Goal: Task Accomplishment & Management: Manage account settings

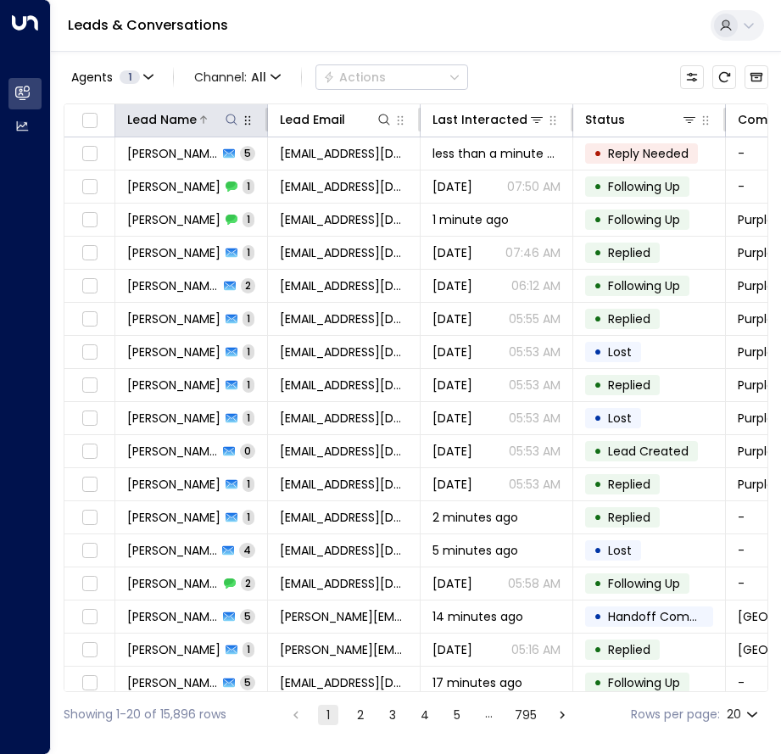
click at [227, 119] on icon at bounding box center [232, 120] width 14 height 14
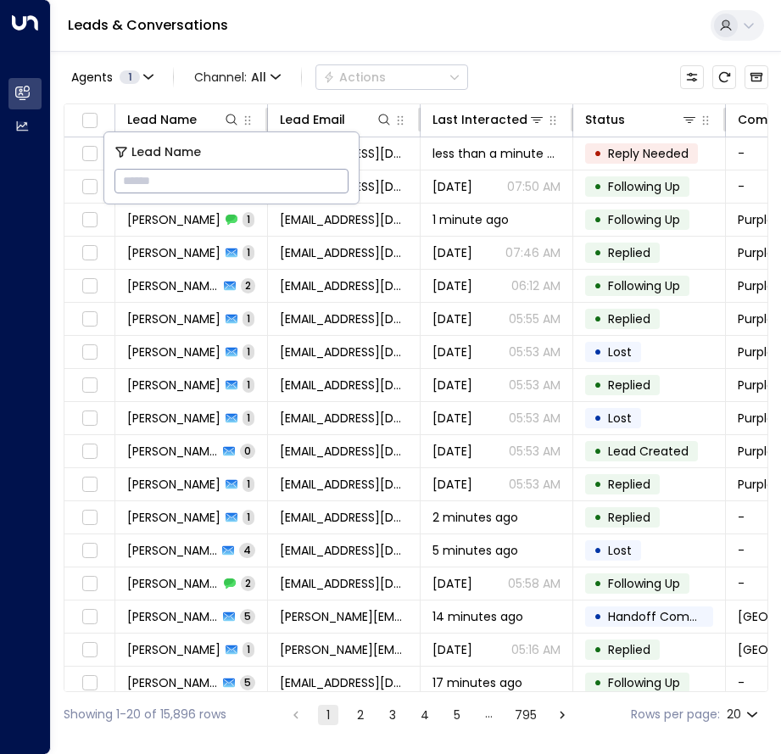
click at [210, 182] on input "text" at bounding box center [232, 180] width 234 height 31
type input "**********"
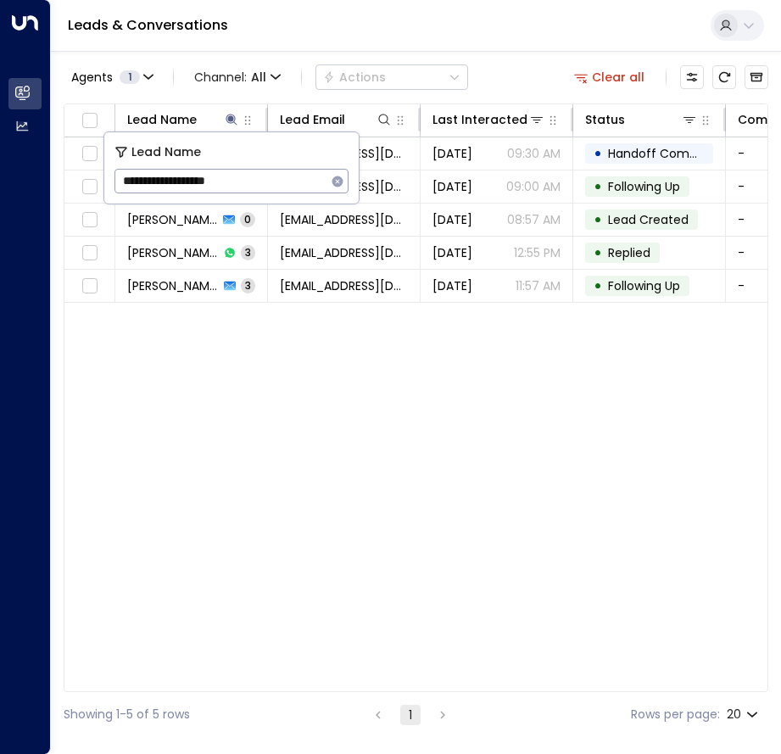
click at [413, 523] on div "Lead Name Lead Email Last Interacted Status Company Name Product # of people AI…" at bounding box center [416, 397] width 705 height 589
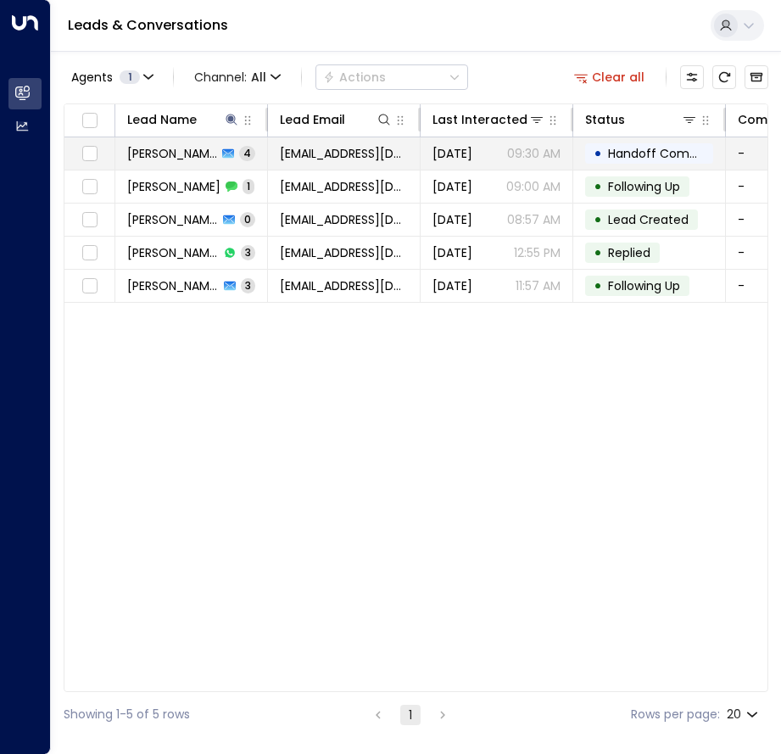
click at [193, 154] on span "[PERSON_NAME]" at bounding box center [172, 153] width 90 height 17
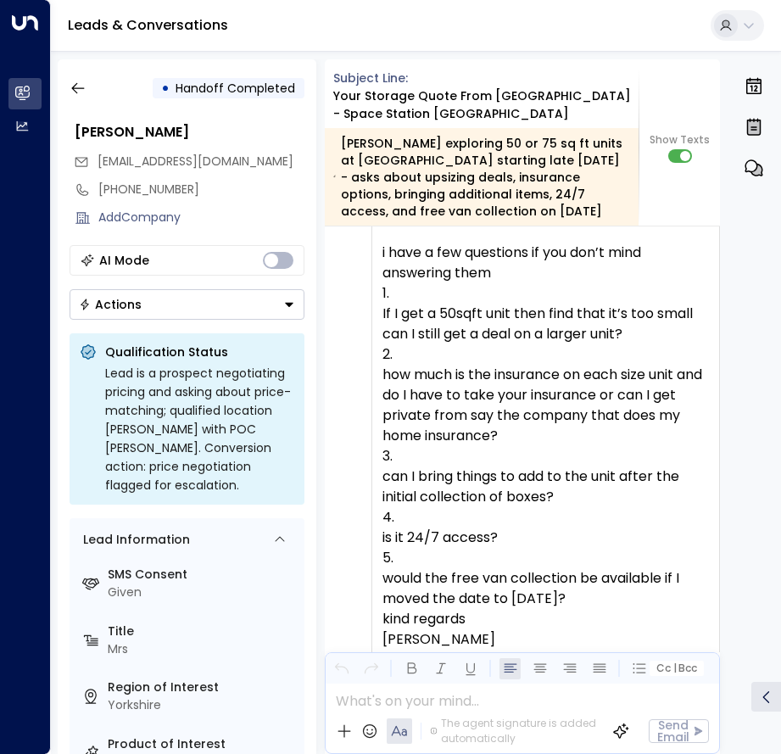
scroll to position [4007, 0]
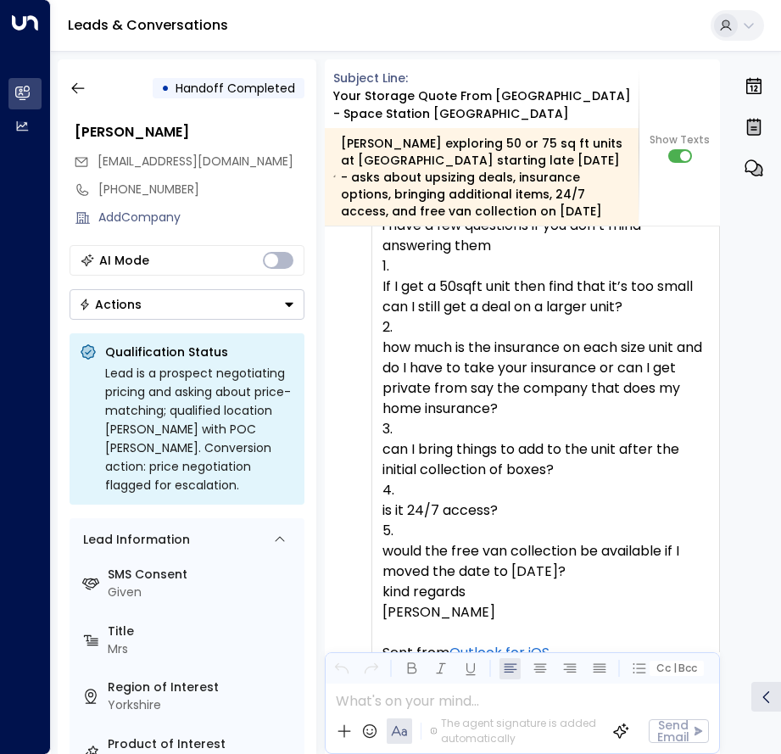
click at [468, 408] on div "how much is the insurance on each size unit and do I have to take your insuranc…" at bounding box center [546, 378] width 327 height 81
click at [549, 455] on div "can I bring things to add to the unit after the initial collection of boxes?" at bounding box center [546, 459] width 327 height 41
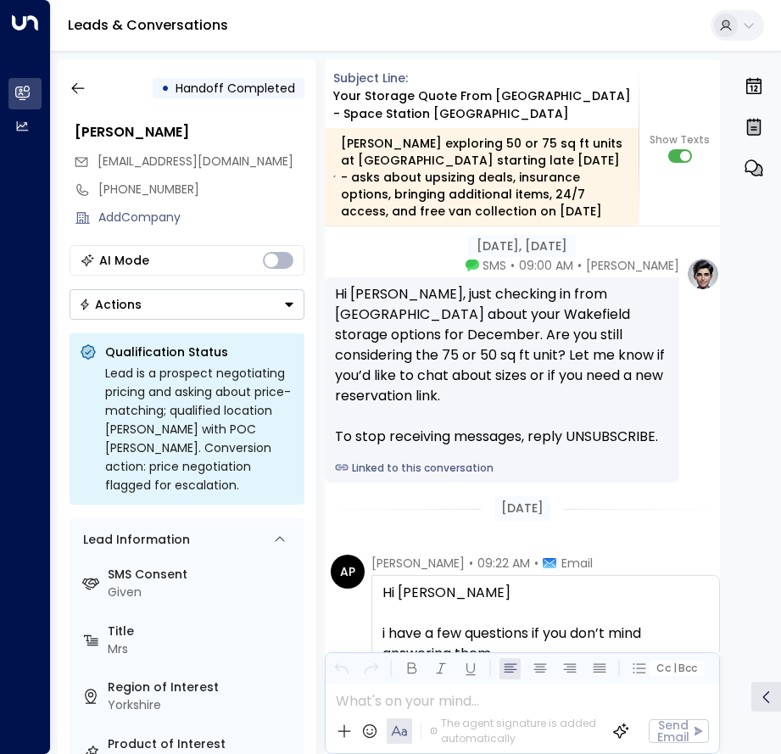
scroll to position [3769, 0]
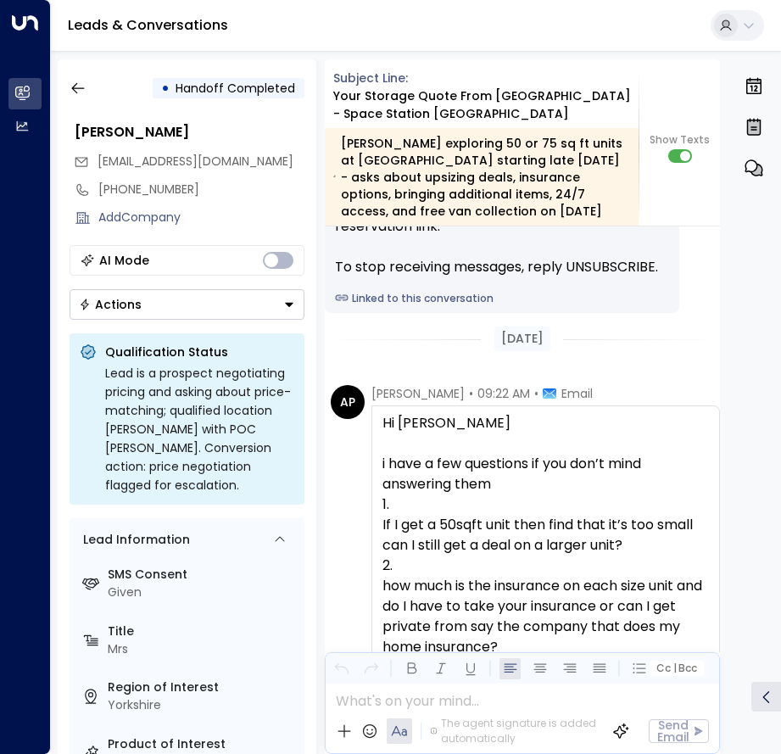
drag, startPoint x: 623, startPoint y: 569, endPoint x: 378, endPoint y: 420, distance: 286.3
click at [378, 420] on div "Hi [PERSON_NAME] i have a few questions if you don’t mind answering them If I g…" at bounding box center [546, 657] width 349 height 504
copy div "Hi [PERSON_NAME] i have a few questions if you don’t mind answering them If I g…"
click at [81, 90] on icon "button" at bounding box center [78, 88] width 17 height 17
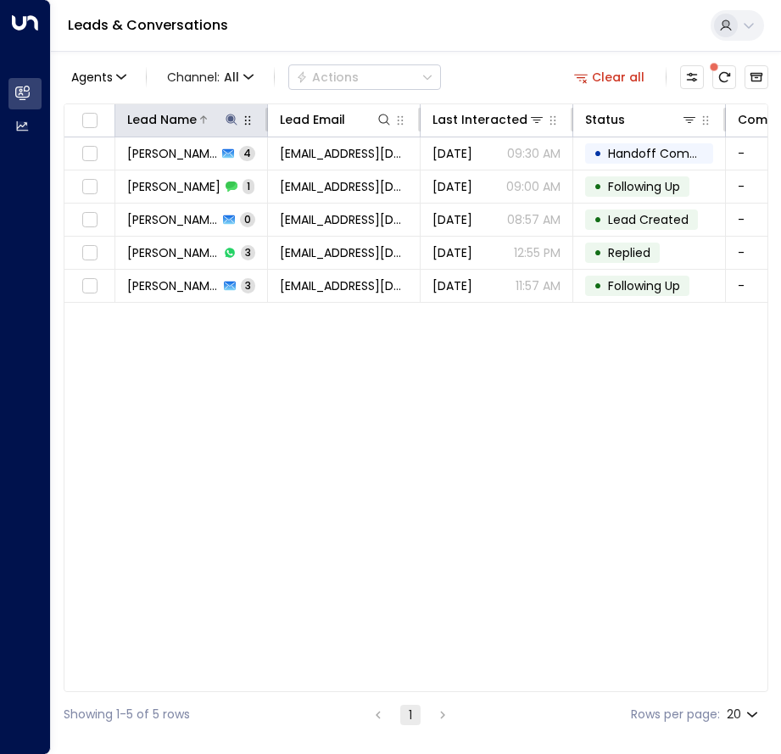
click at [229, 116] on icon at bounding box center [232, 120] width 14 height 14
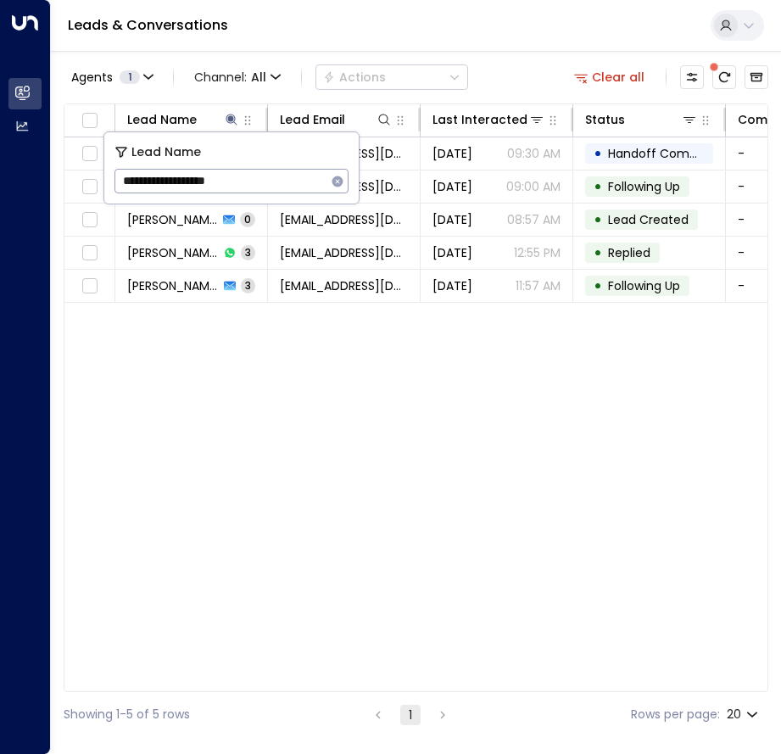
click at [338, 179] on icon "button" at bounding box center [338, 181] width 11 height 11
click at [213, 177] on input "text" at bounding box center [232, 180] width 234 height 31
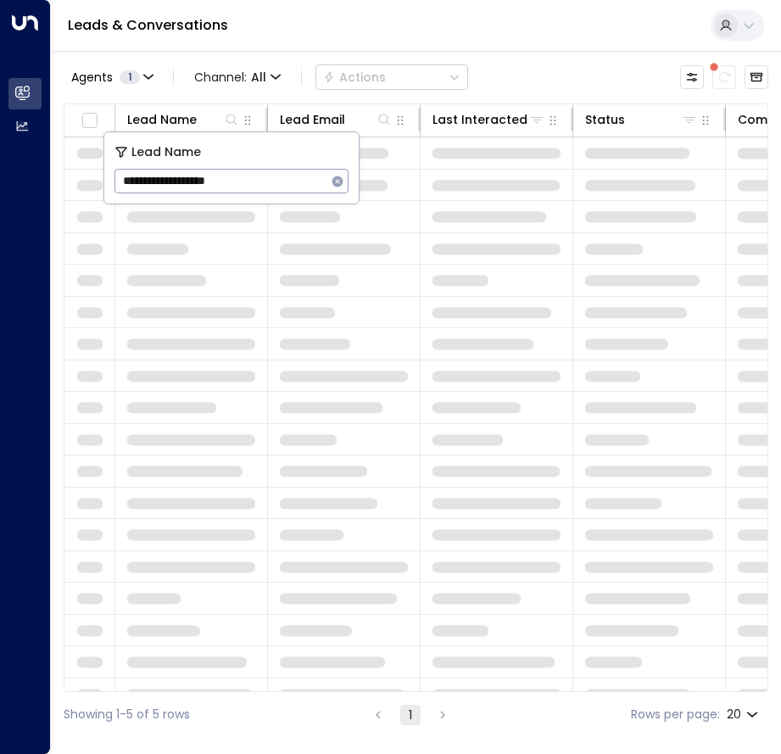
type input "**********"
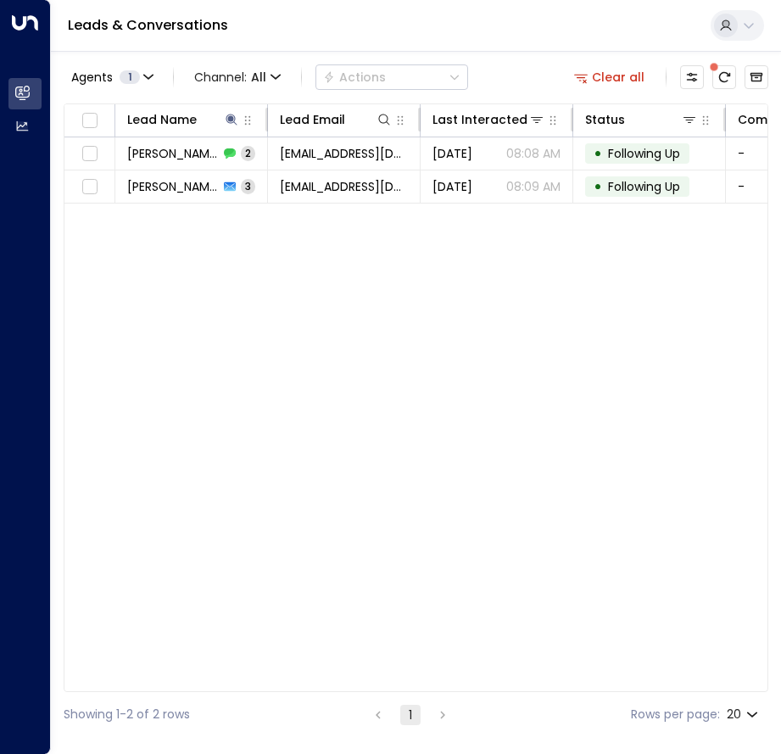
click at [277, 382] on div "Lead Name Lead Email Last Interacted Status Company Name Product # of people AI…" at bounding box center [416, 397] width 705 height 589
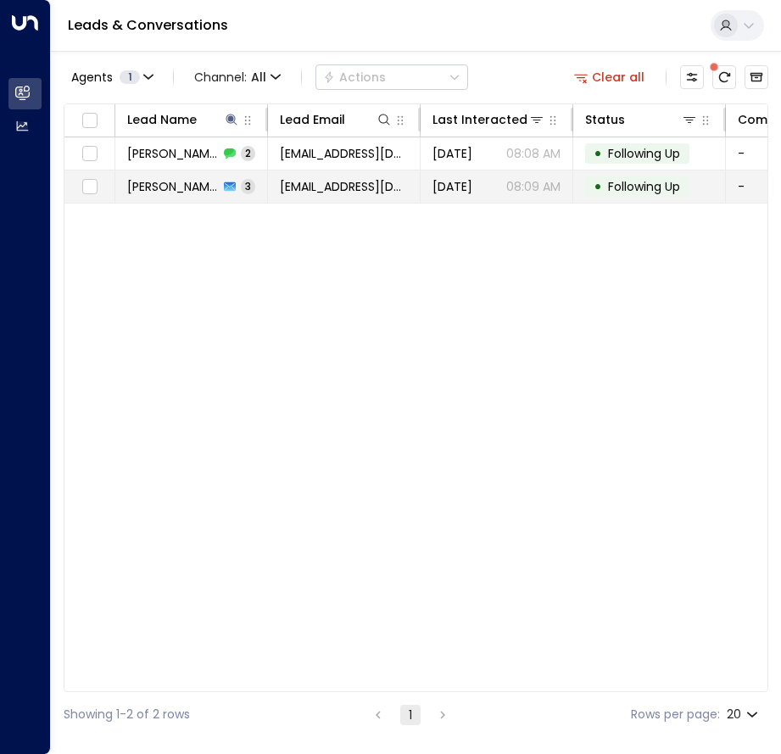
click at [200, 187] on span "[PERSON_NAME]" at bounding box center [173, 186] width 92 height 17
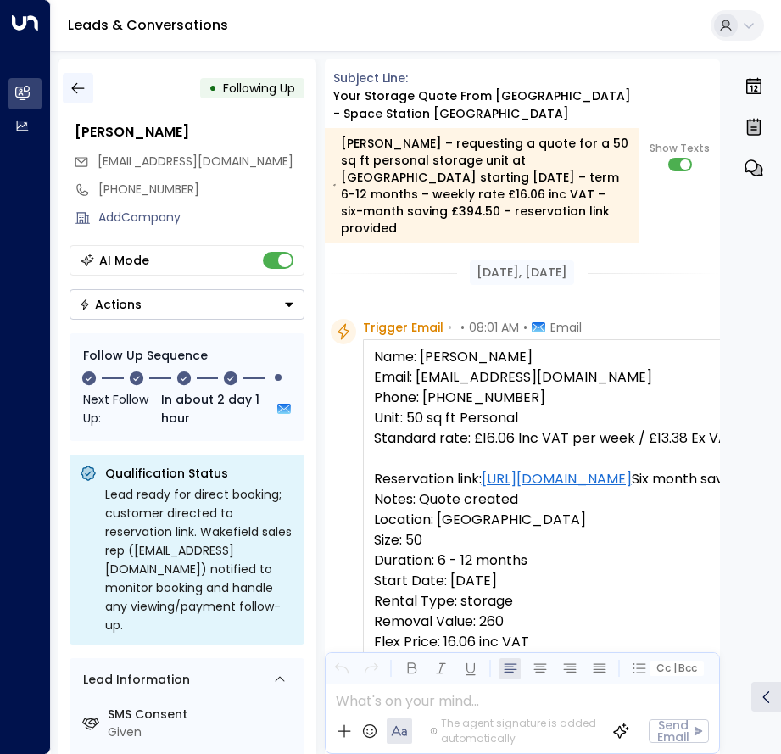
click at [78, 91] on icon "button" at bounding box center [78, 88] width 17 height 17
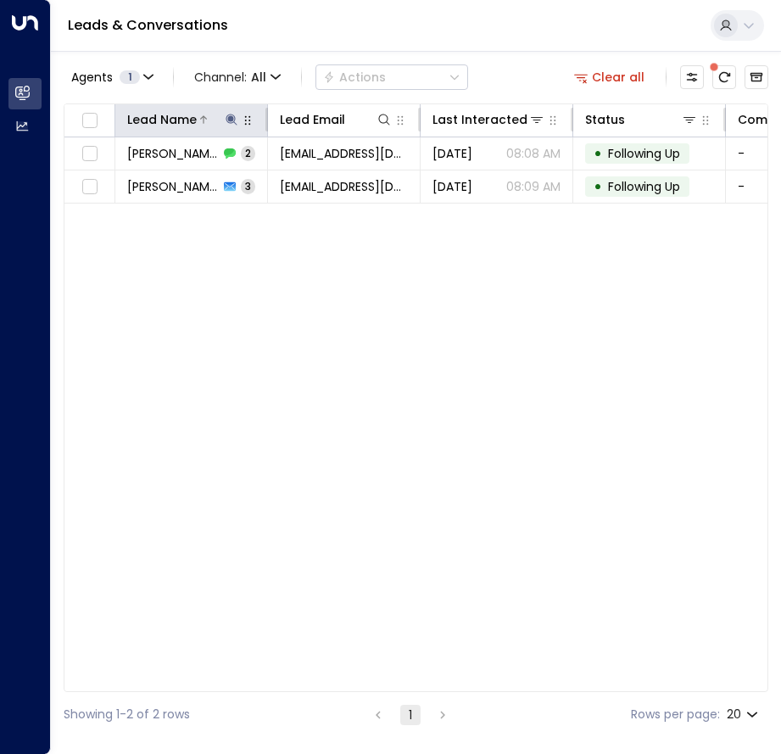
click at [228, 121] on icon at bounding box center [232, 120] width 14 height 14
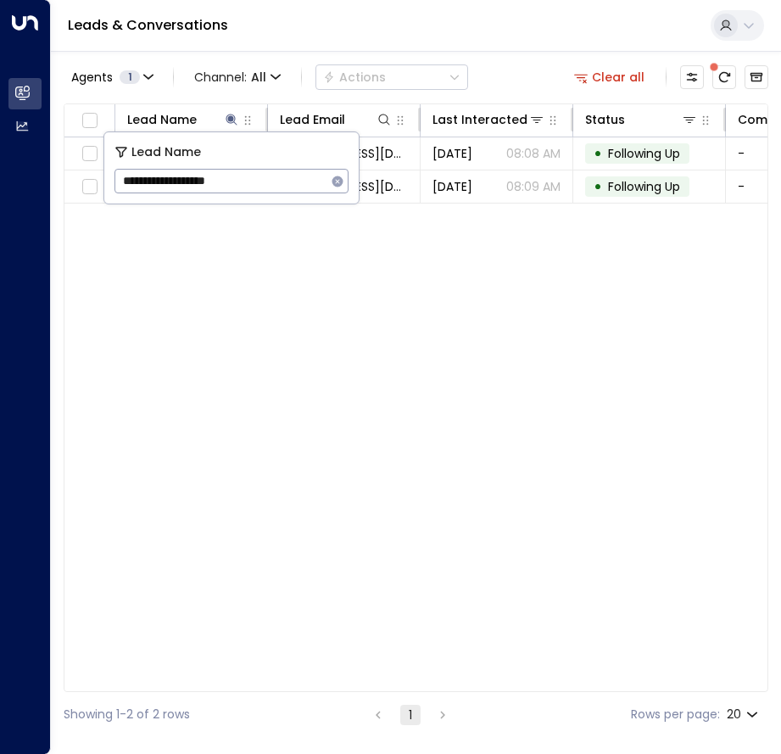
click at [338, 182] on icon "button" at bounding box center [338, 182] width 14 height 14
click at [294, 176] on input "text" at bounding box center [232, 180] width 234 height 31
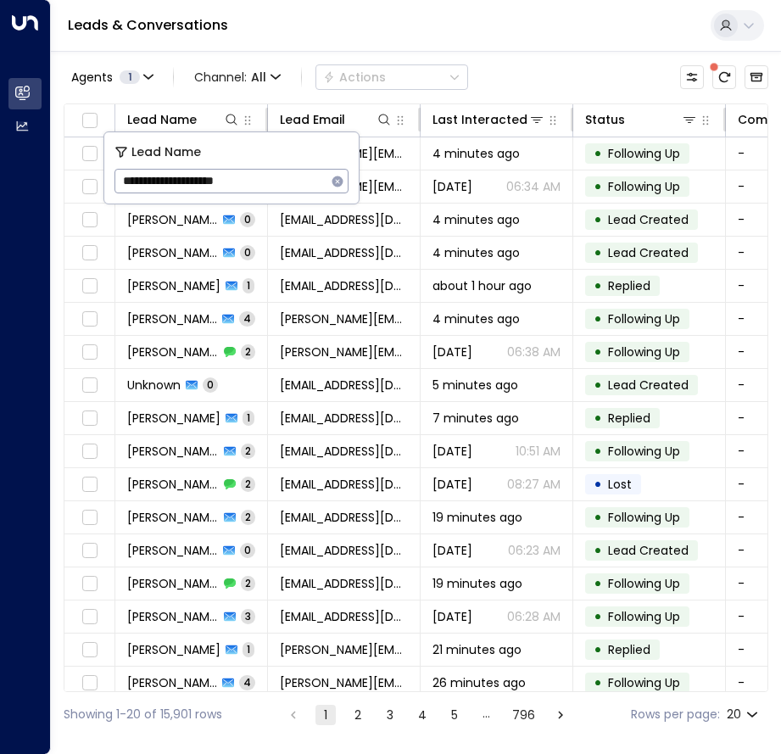
type input "**********"
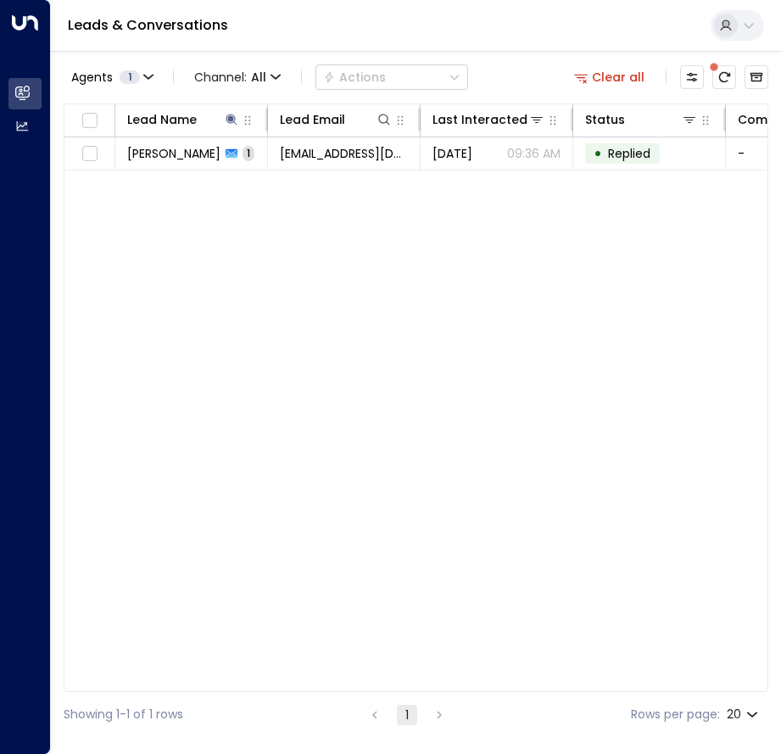
click at [266, 287] on div "Lead Name Lead Email Last Interacted Status Company Name Product # of people AI…" at bounding box center [416, 397] width 705 height 589
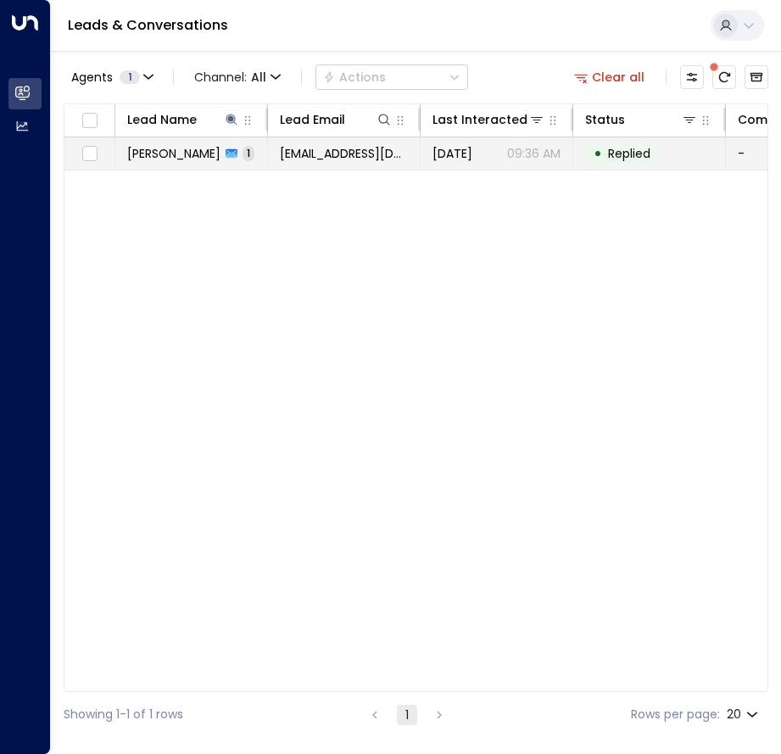
click at [316, 154] on span "[EMAIL_ADDRESS][DOMAIN_NAME]" at bounding box center [344, 153] width 128 height 17
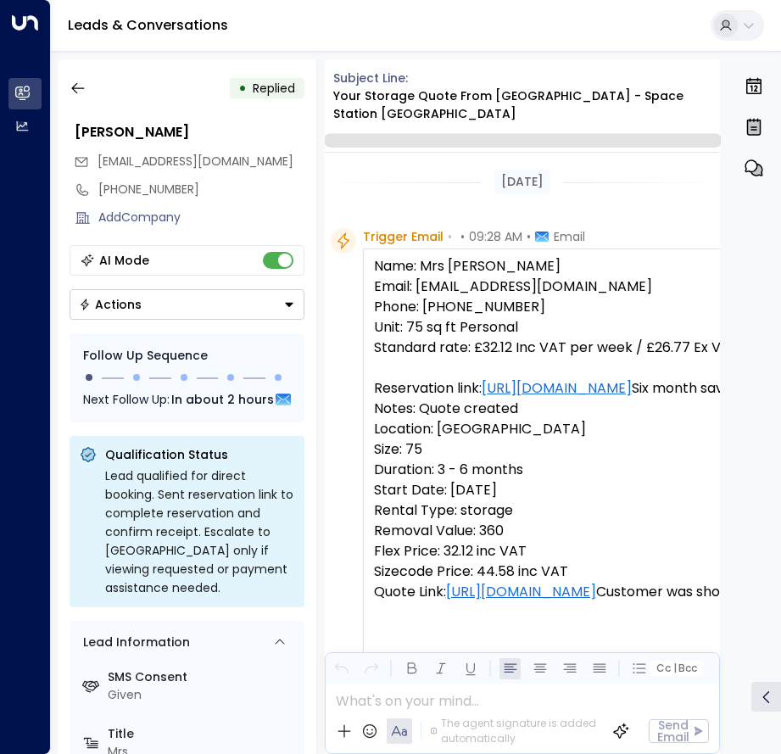
scroll to position [1075, 0]
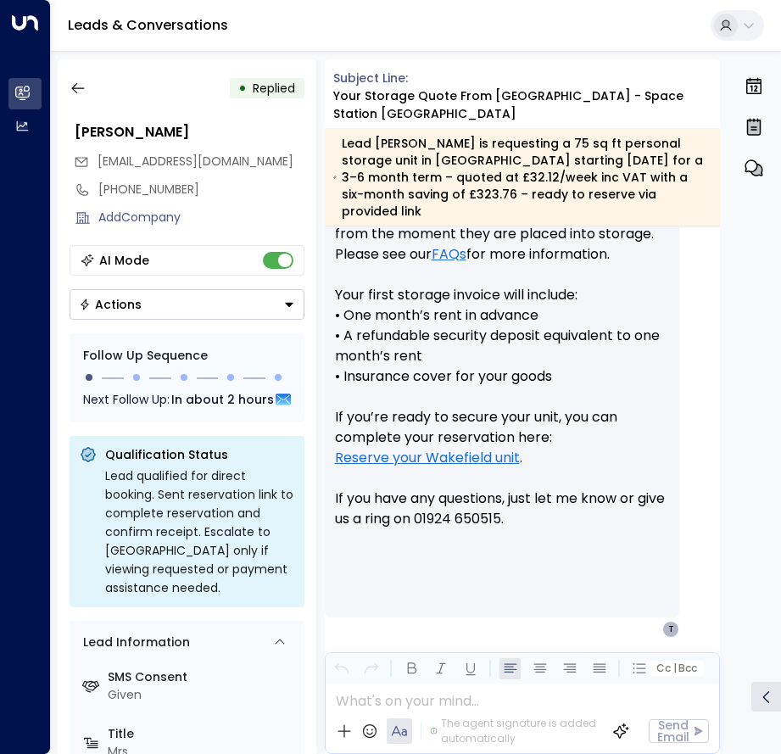
click at [197, 302] on button "Actions" at bounding box center [187, 304] width 235 height 31
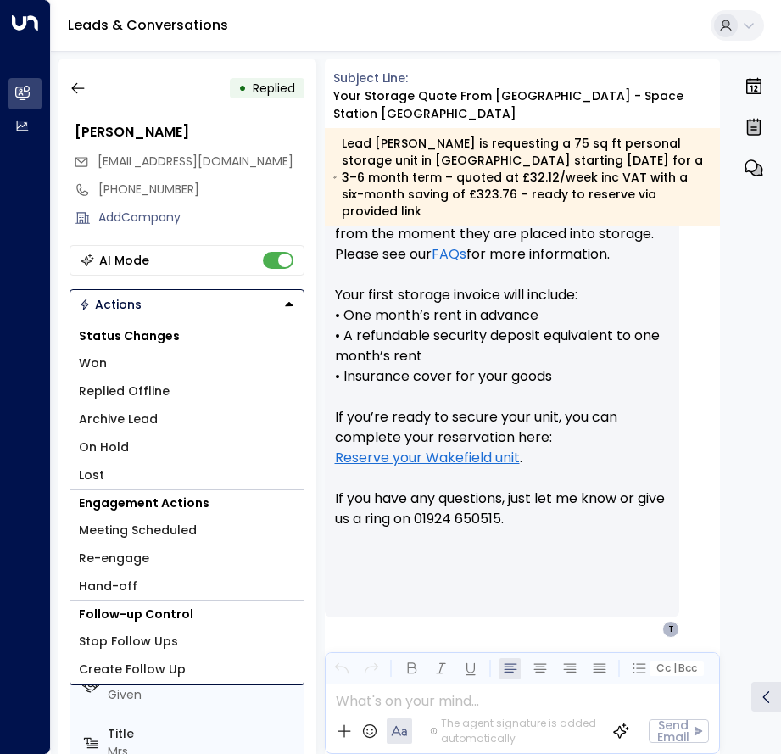
click at [115, 472] on li "Lost" at bounding box center [186, 475] width 233 height 28
